Goal: Task Accomplishment & Management: Complete application form

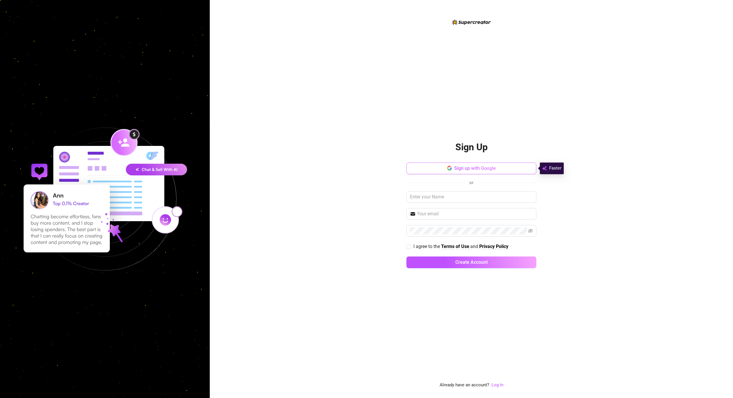
click at [454, 169] on span "Sign up with Google" at bounding box center [475, 168] width 42 height 6
